Goal: Information Seeking & Learning: Learn about a topic

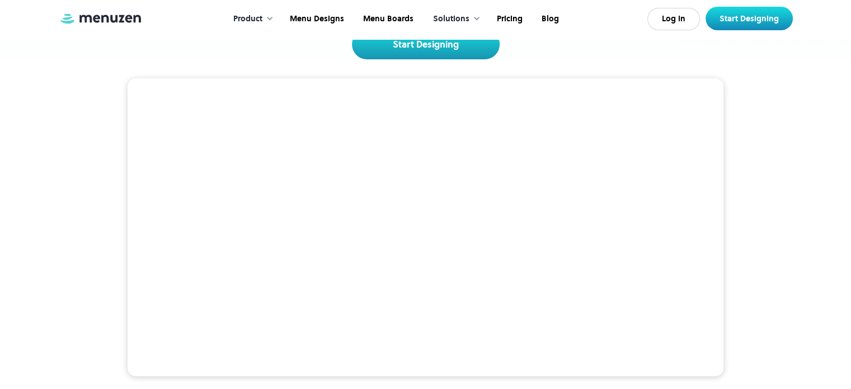
scroll to position [224, 0]
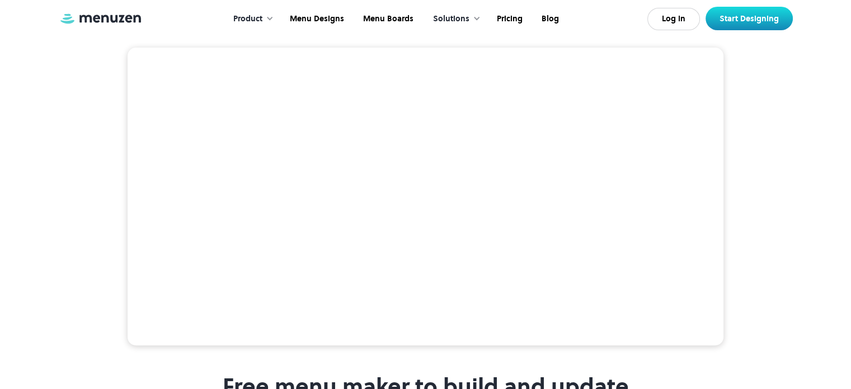
click at [266, 23] on div "Product" at bounding box center [250, 19] width 57 height 35
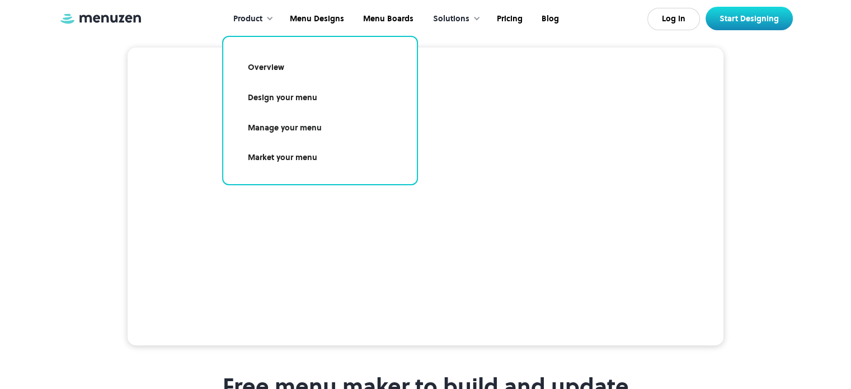
click at [316, 131] on link "Manage your menu" at bounding box center [320, 128] width 167 height 26
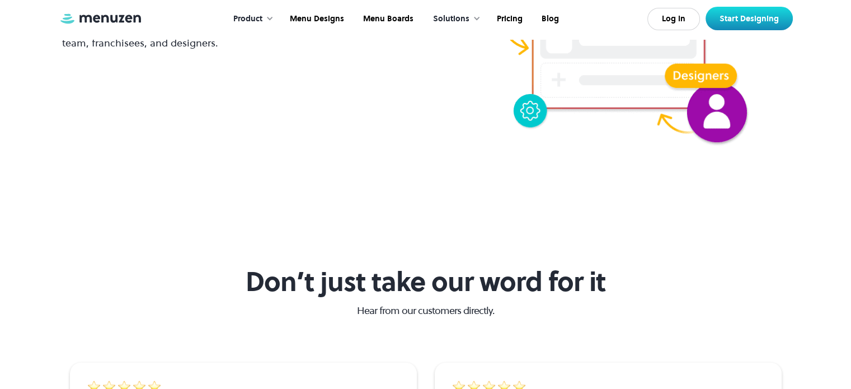
scroll to position [2572, 0]
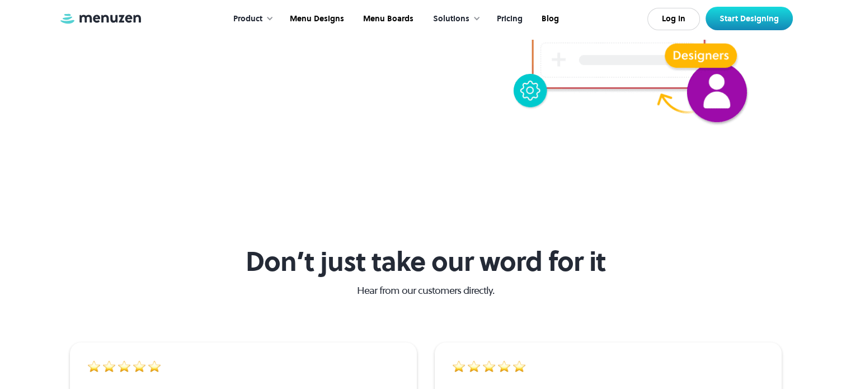
click at [506, 18] on link "Pricing" at bounding box center [508, 19] width 45 height 35
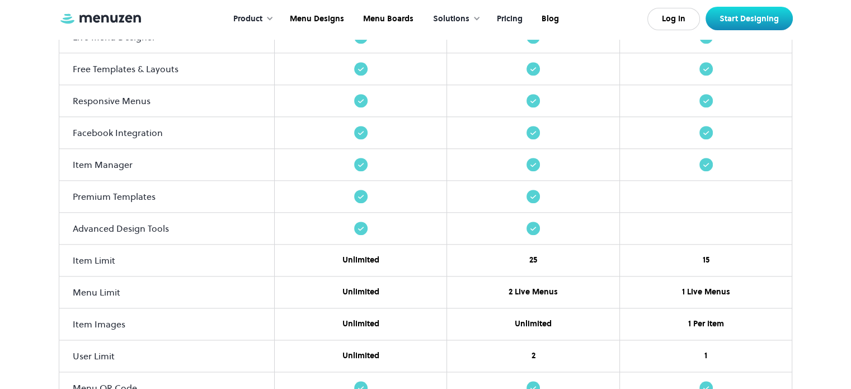
scroll to position [1230, 0]
